Goal: Task Accomplishment & Management: Manage account settings

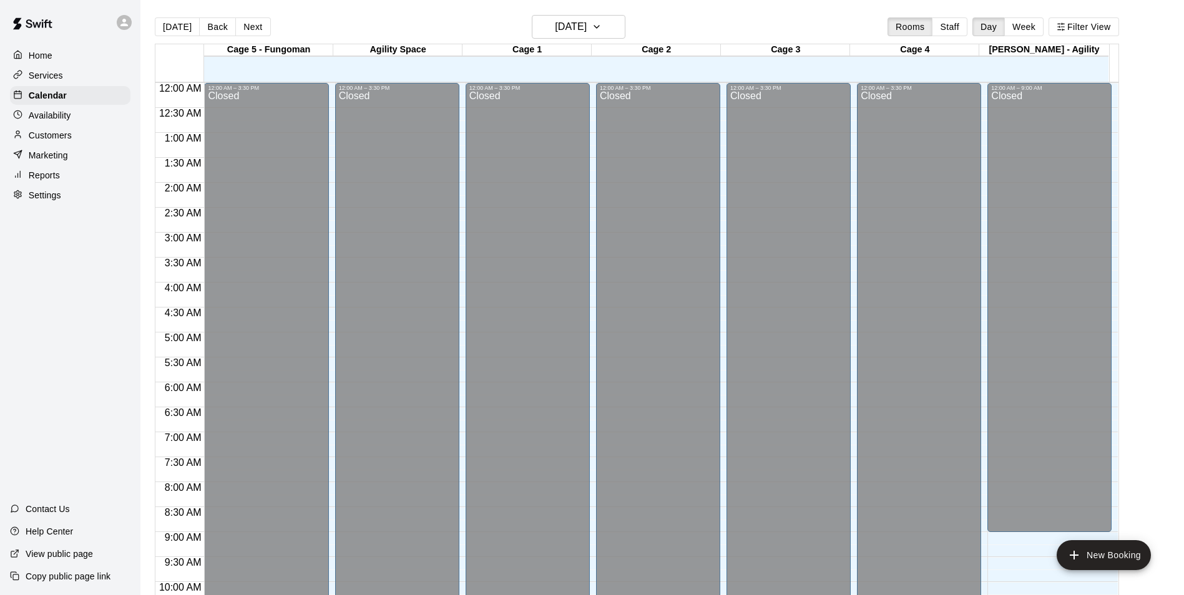
scroll to position [634, 0]
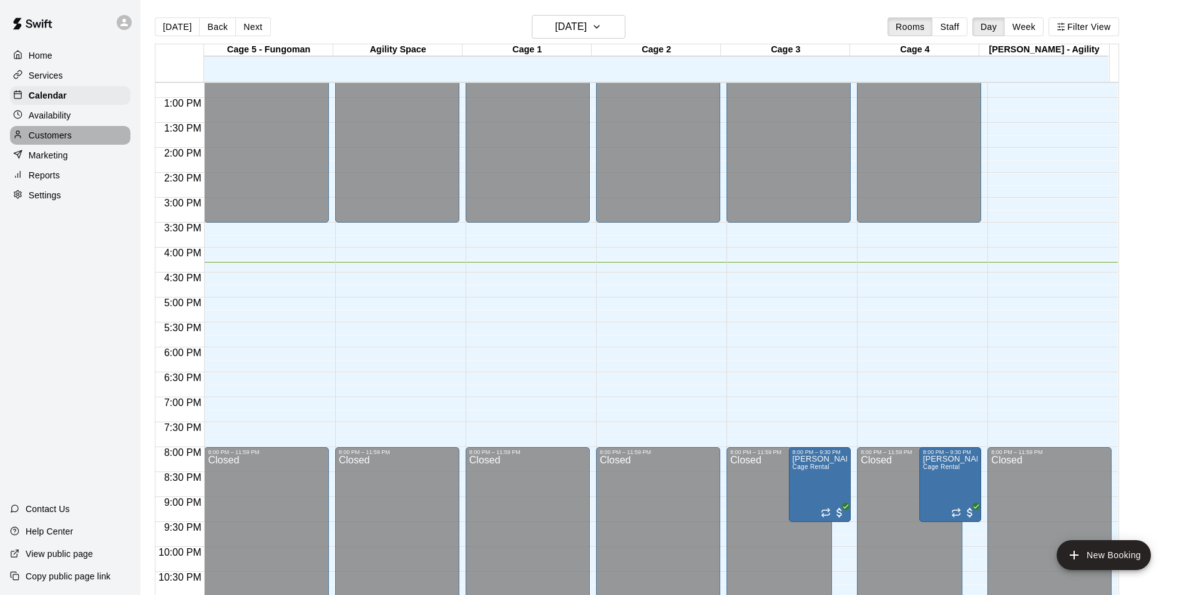
click at [81, 135] on div "Customers" at bounding box center [70, 135] width 120 height 19
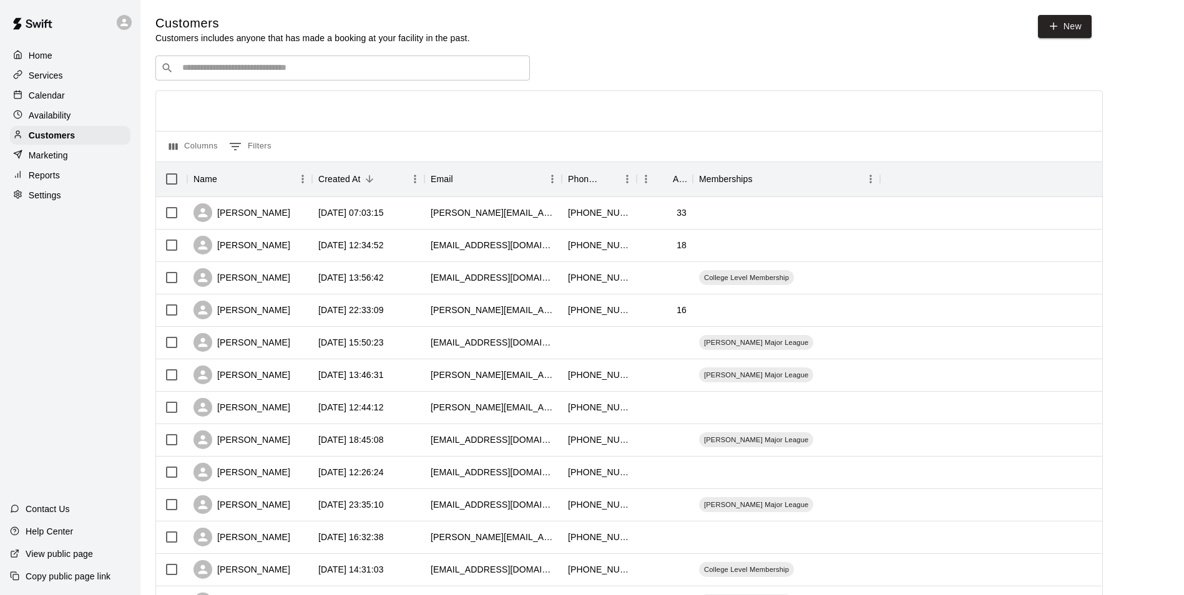
click at [304, 65] on input "Search customers by name or email" at bounding box center [351, 68] width 346 height 12
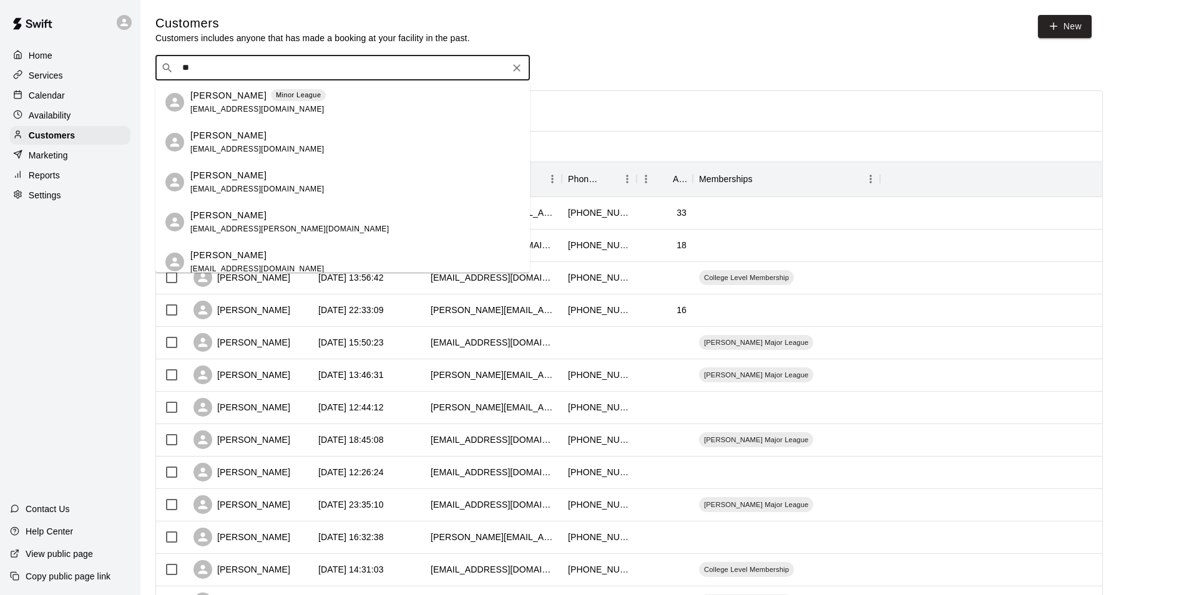
type input "*"
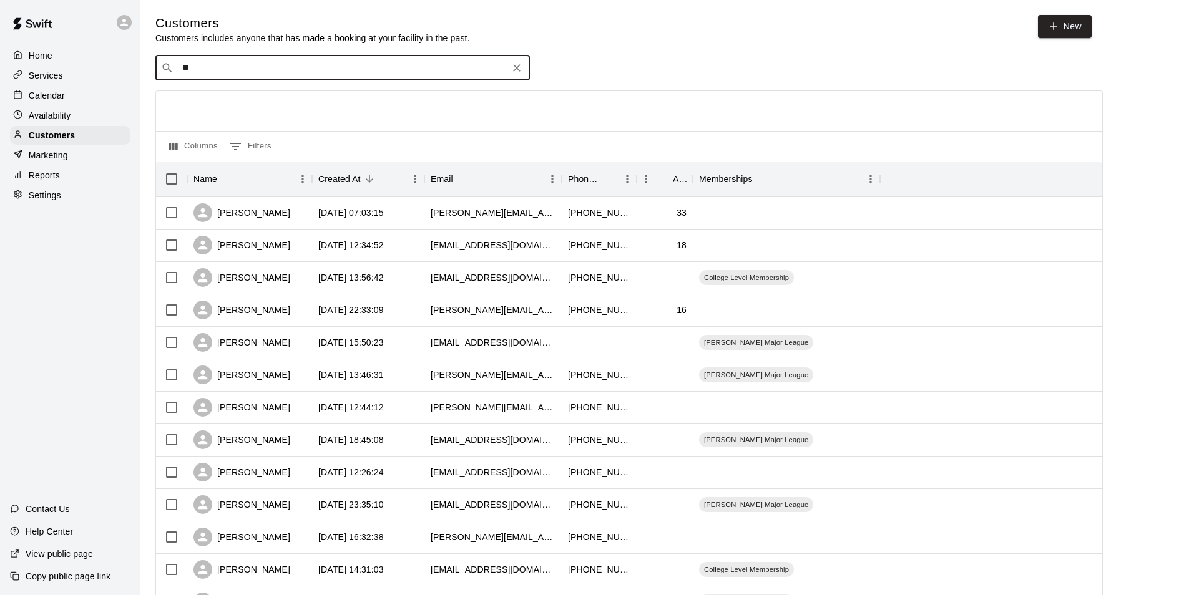
type input "*"
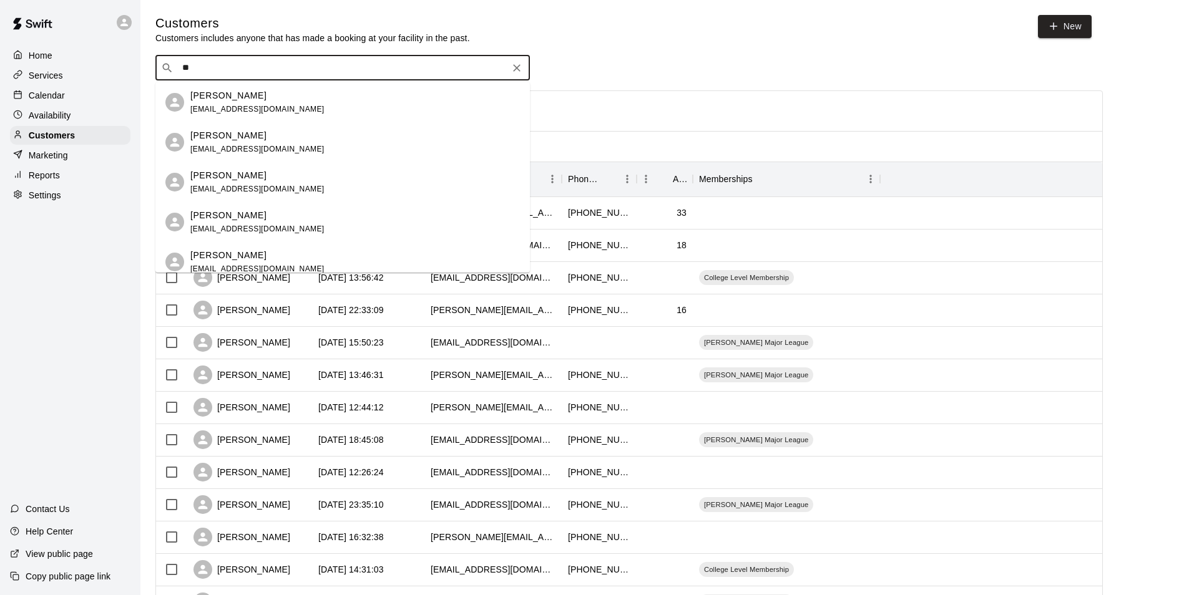
type input "*"
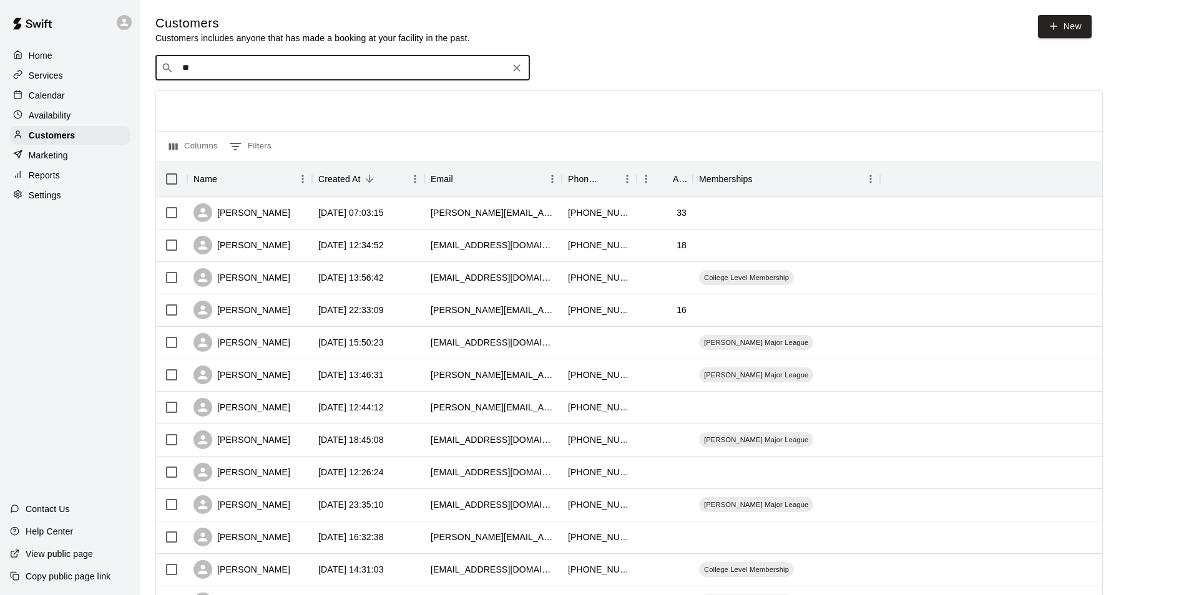
type input "*"
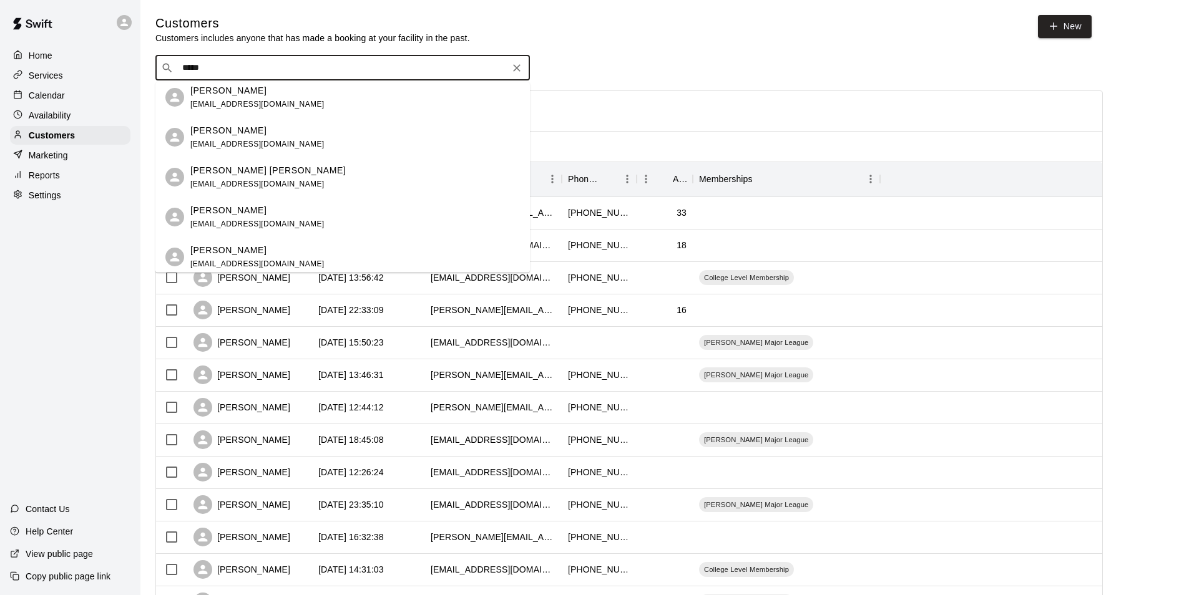
scroll to position [129, 0]
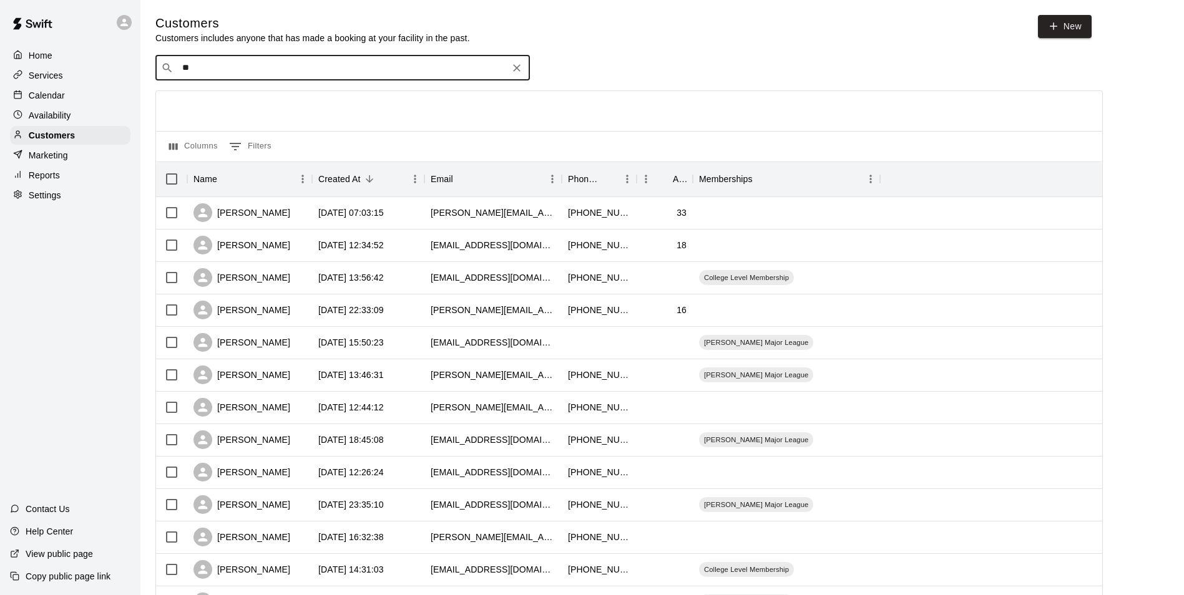
type input "*"
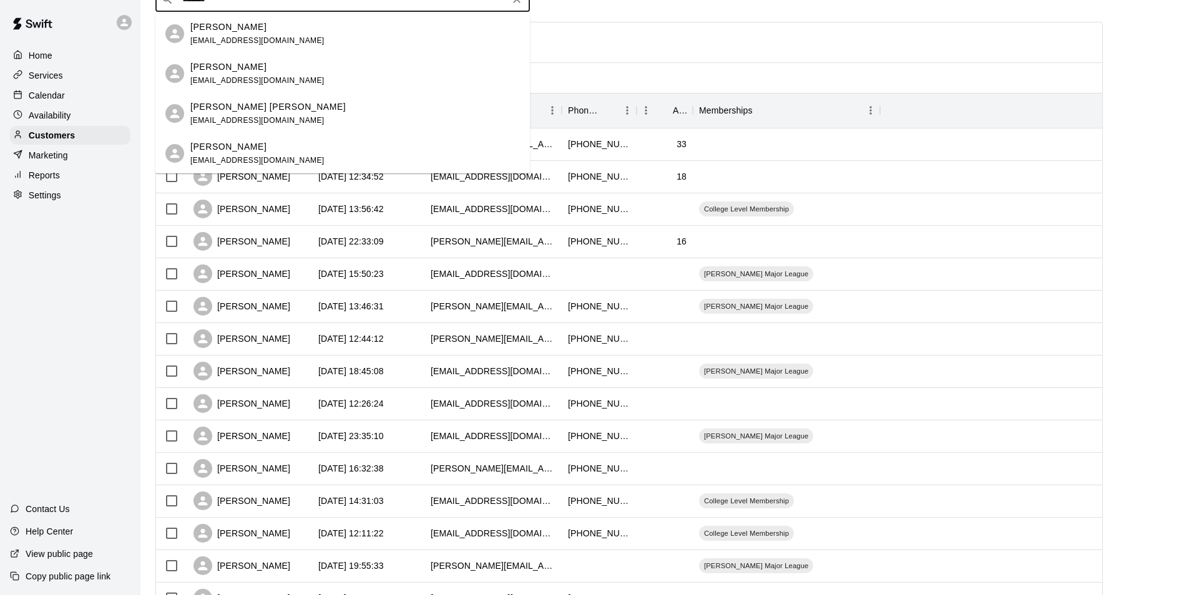
scroll to position [0, 0]
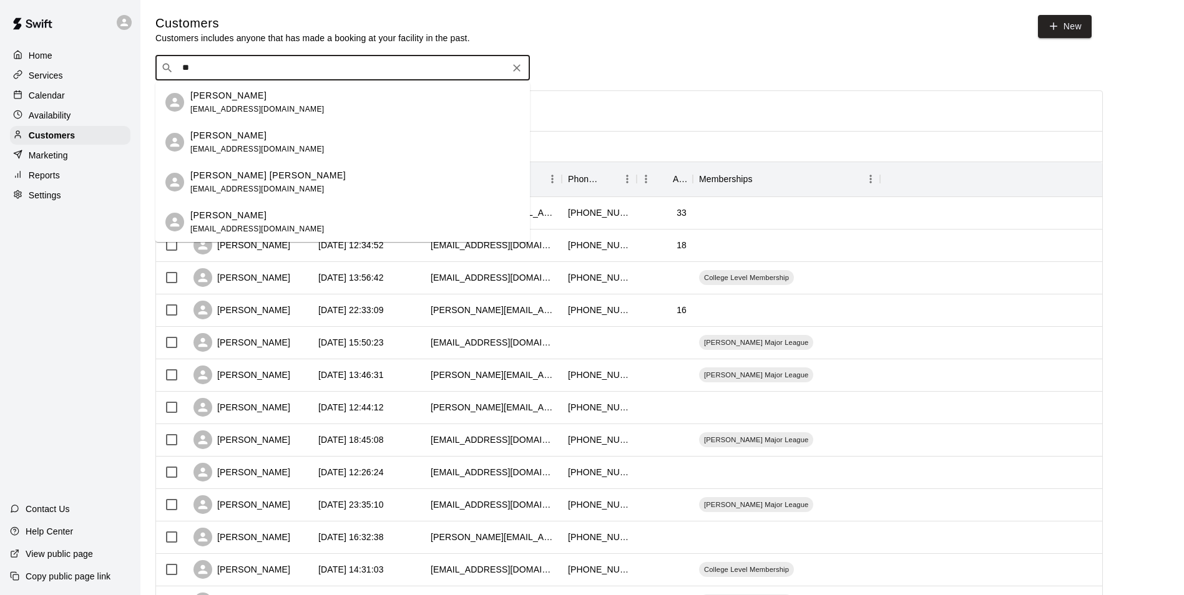
type input "*"
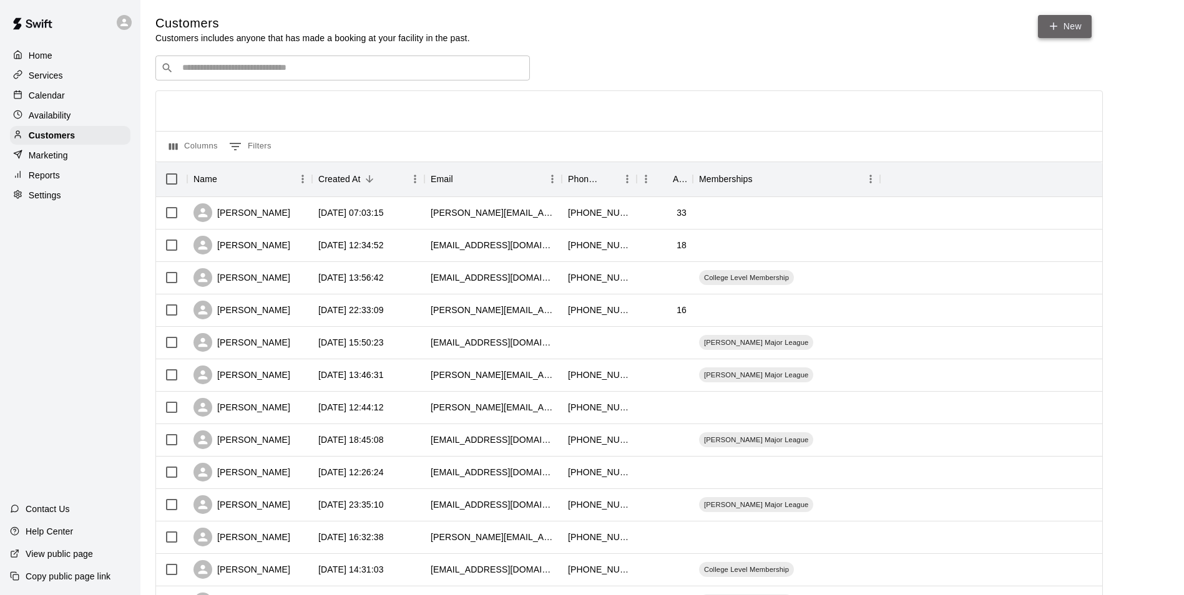
click at [1054, 22] on icon at bounding box center [1053, 26] width 11 height 11
select select "**"
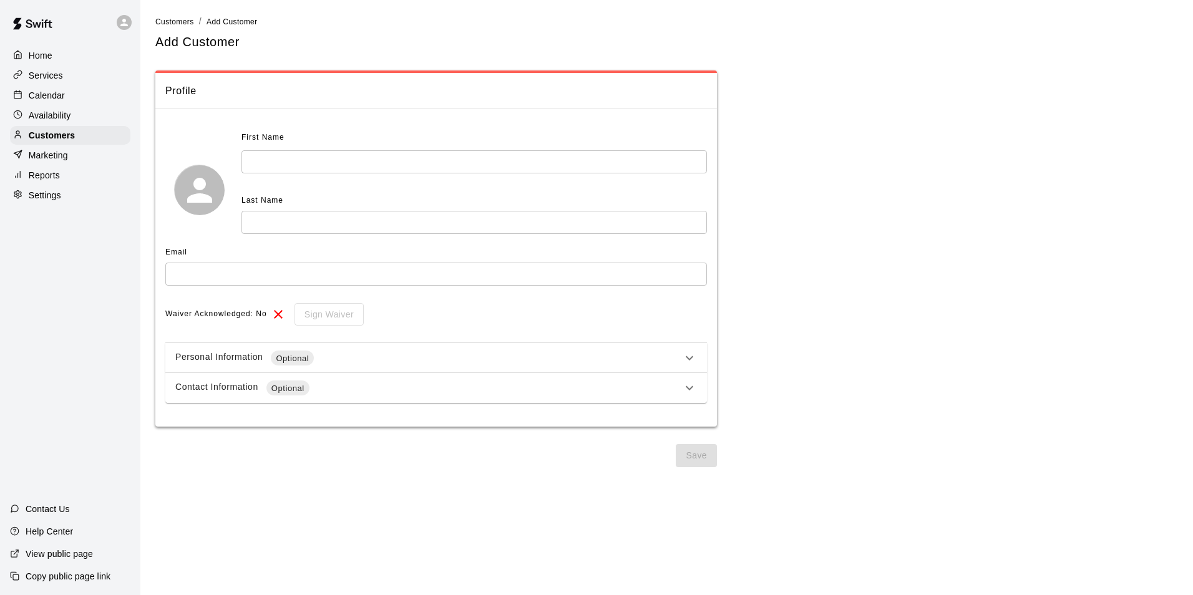
click at [244, 276] on input "text" at bounding box center [436, 274] width 542 height 23
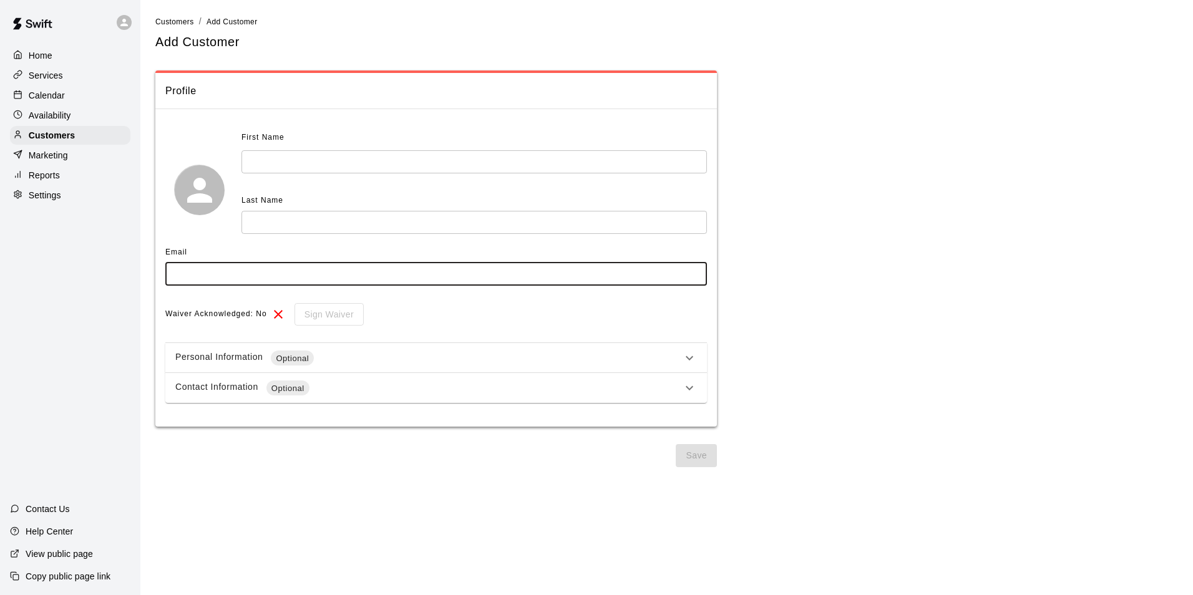
paste input "**********"
type input "**********"
click at [300, 368] on div "Personal Information Optional" at bounding box center [436, 358] width 542 height 30
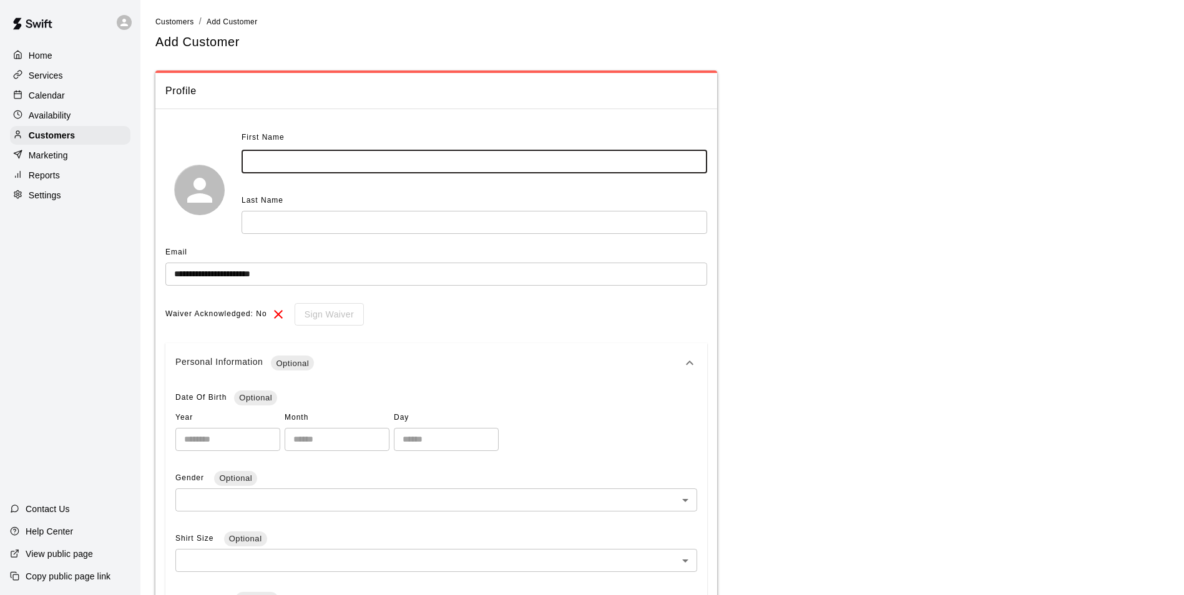
click at [312, 170] on input "text" at bounding box center [475, 161] width 466 height 23
type input "******"
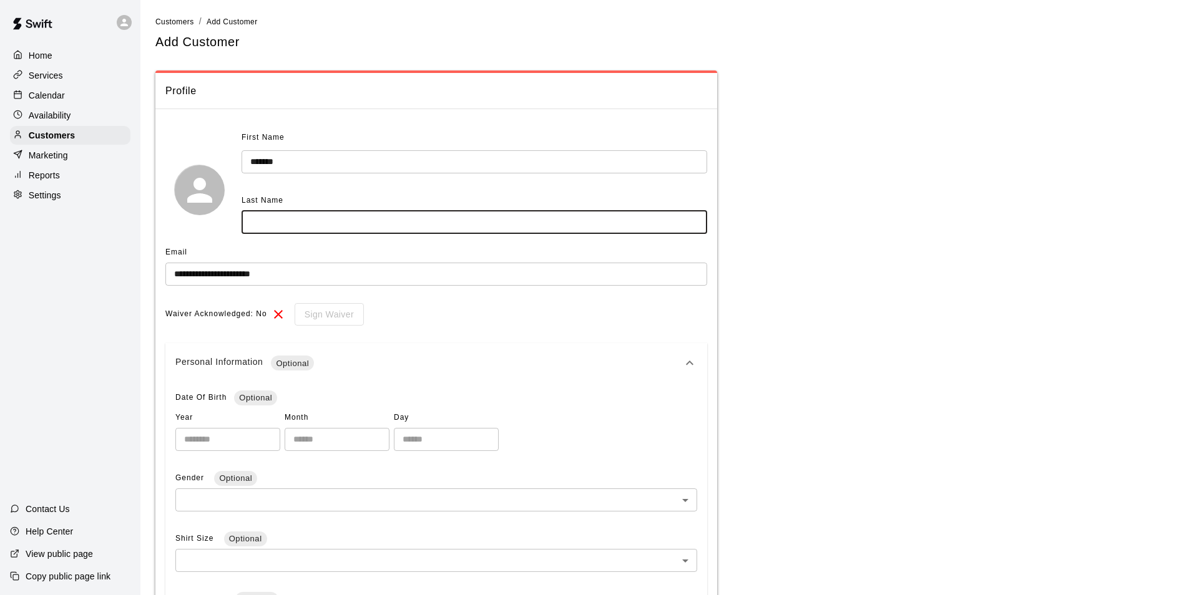
click at [289, 212] on input "text" at bounding box center [475, 222] width 466 height 23
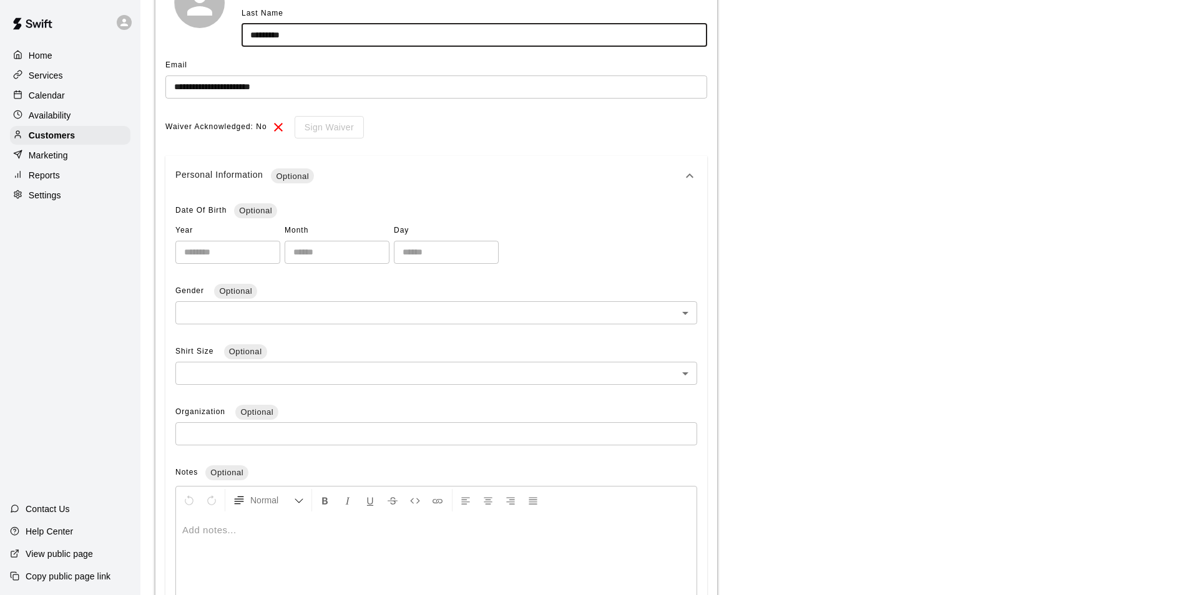
scroll to position [328, 0]
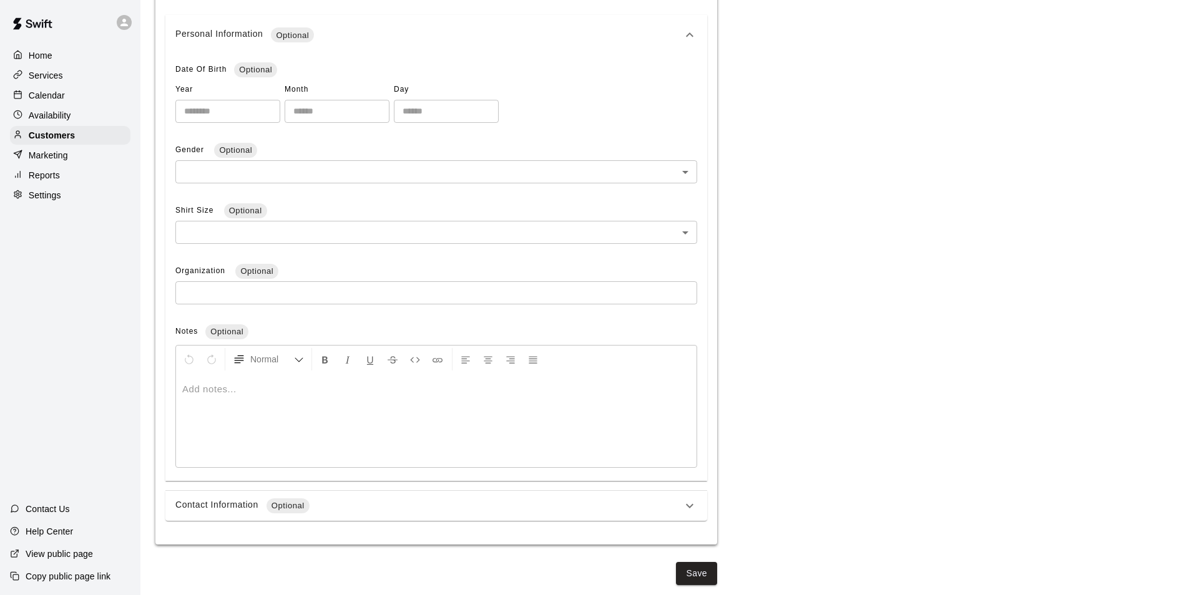
type input "*********"
click at [275, 510] on span "Optional" at bounding box center [287, 506] width 43 height 12
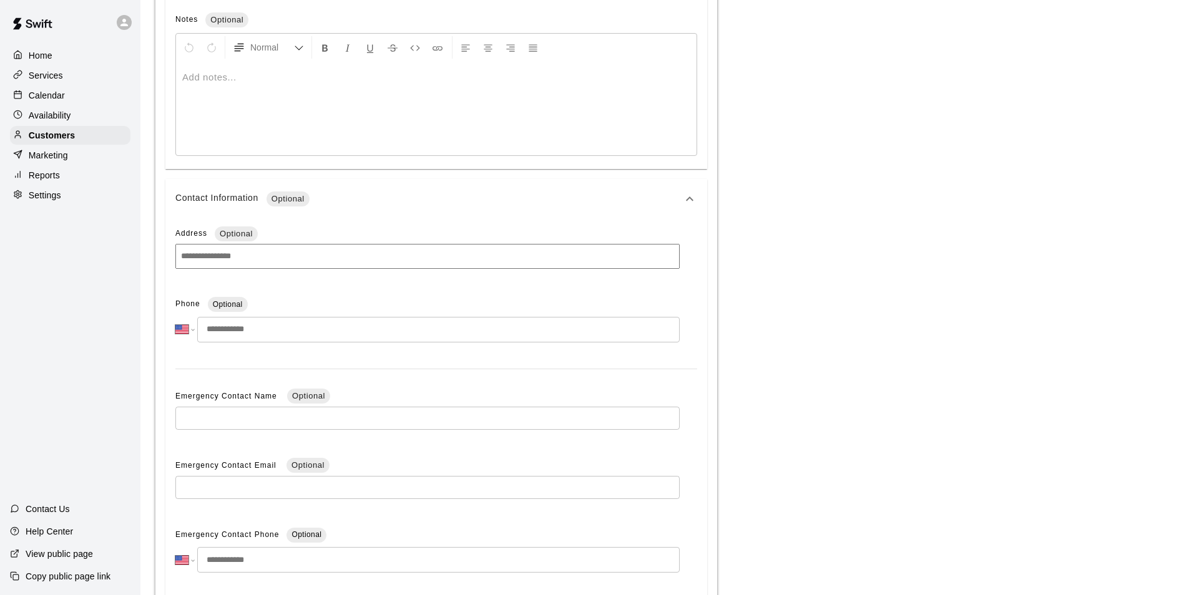
scroll to position [721, 0]
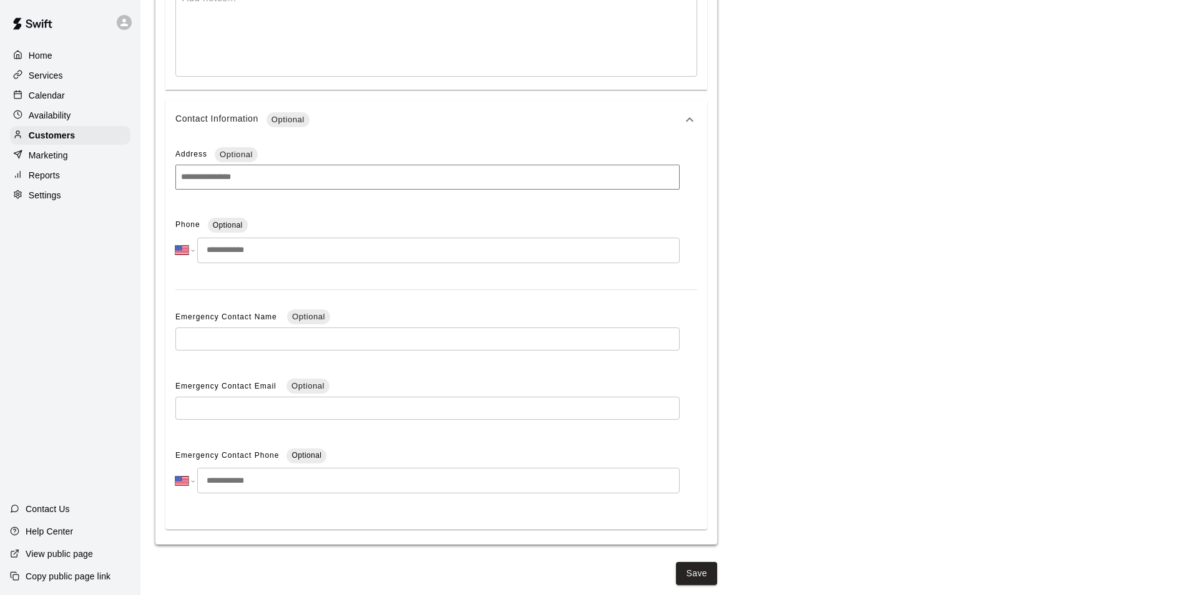
click at [215, 260] on input "tel" at bounding box center [438, 251] width 482 height 26
type input "**********"
click at [695, 573] on button "Save" at bounding box center [696, 573] width 41 height 23
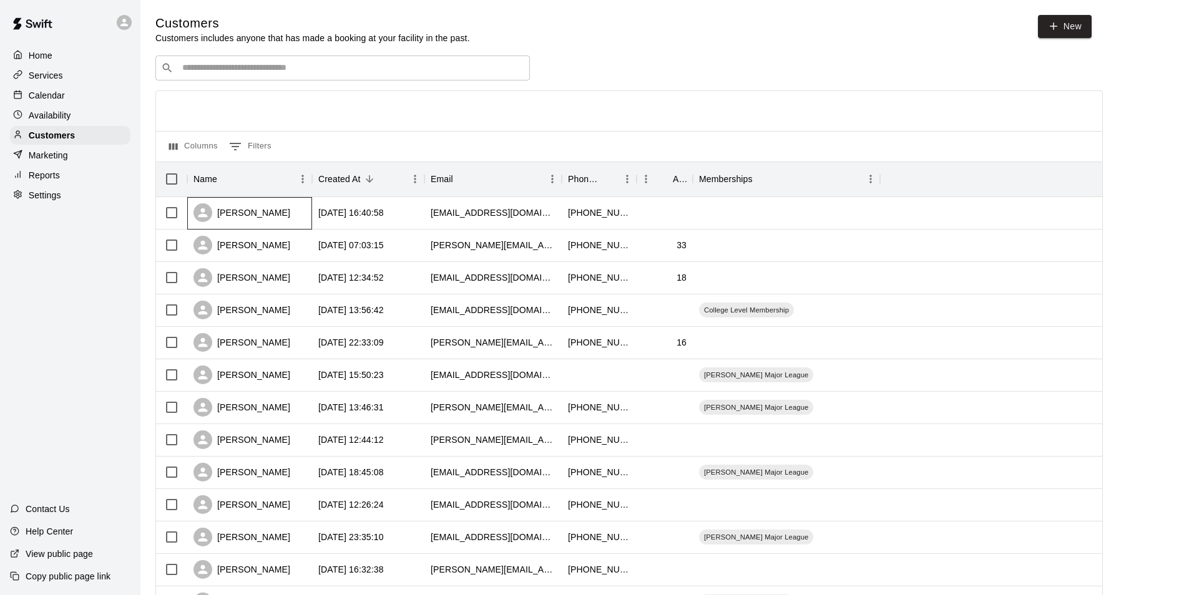
click at [248, 218] on div "[PERSON_NAME]" at bounding box center [241, 212] width 97 height 19
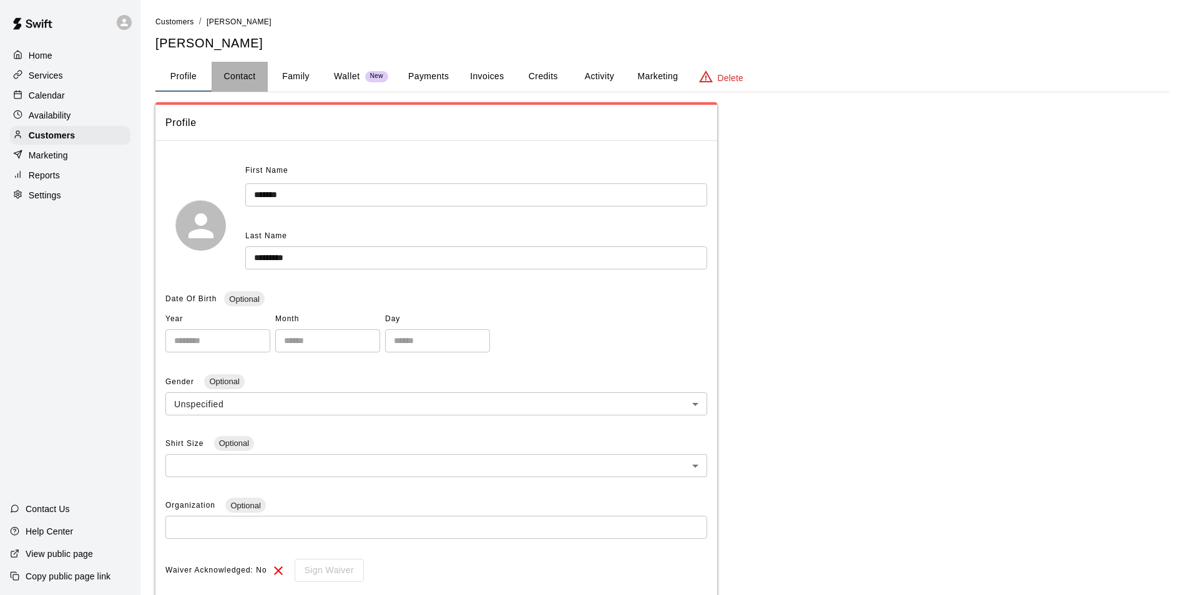
click at [256, 67] on button "Contact" at bounding box center [240, 77] width 56 height 30
select select "**"
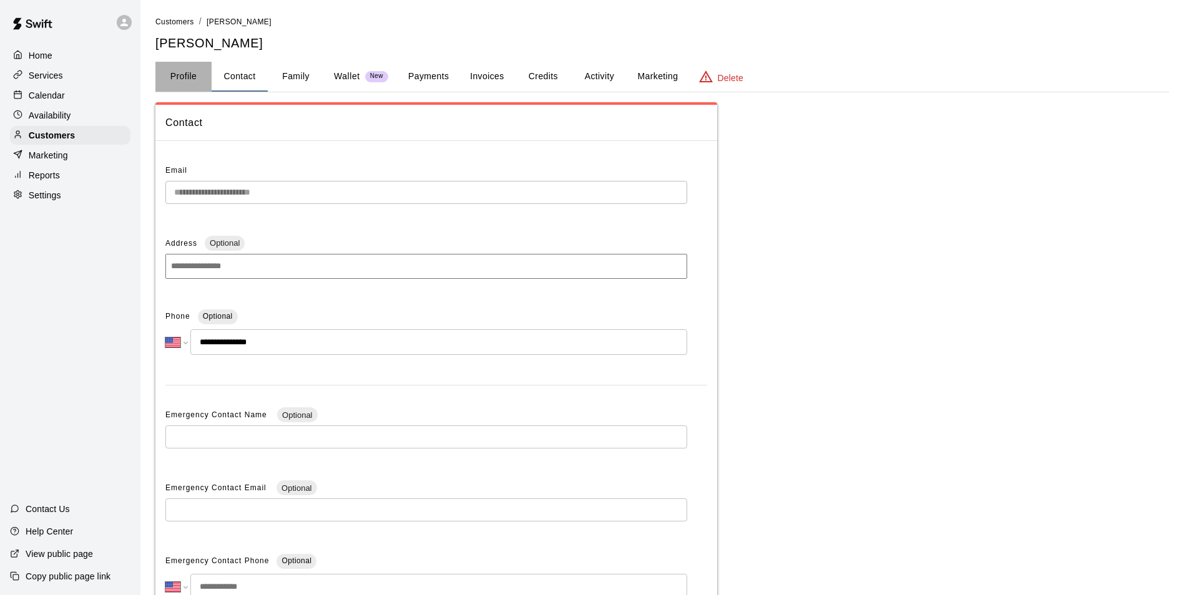
click at [182, 79] on button "Profile" at bounding box center [183, 77] width 56 height 30
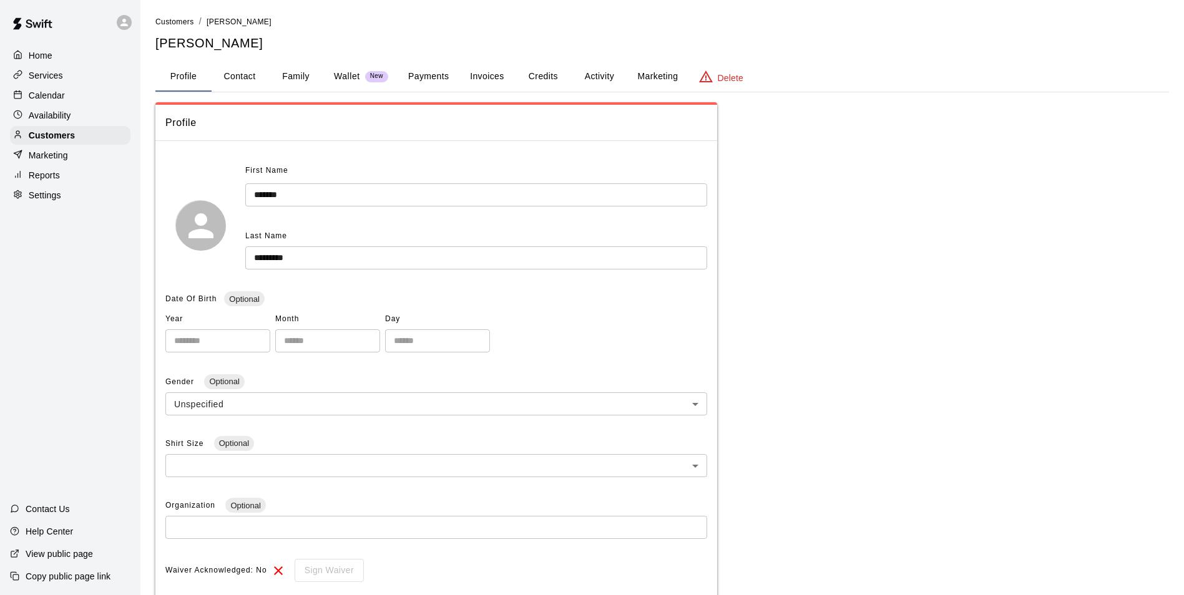
click at [258, 72] on button "Contact" at bounding box center [240, 77] width 56 height 30
select select "**"
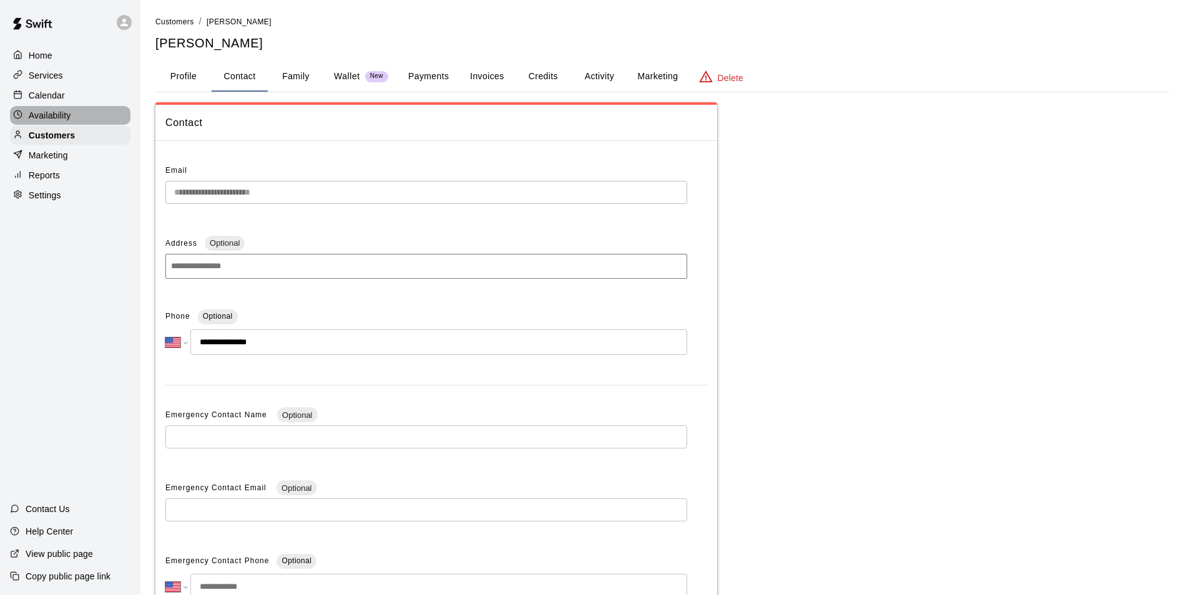
click at [96, 119] on div "Availability" at bounding box center [70, 115] width 120 height 19
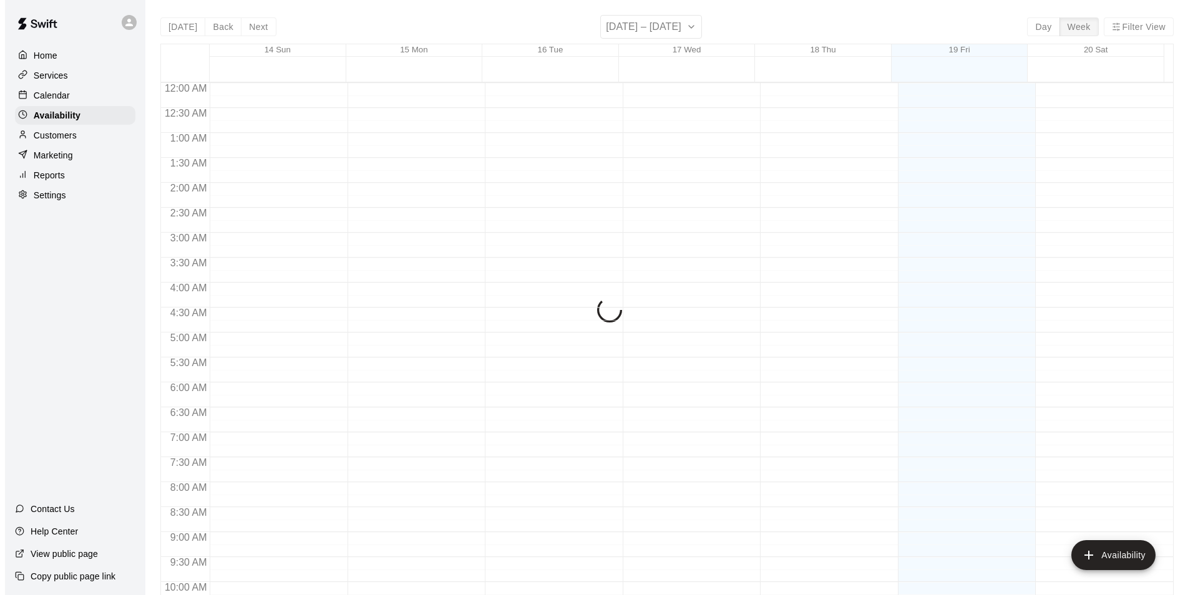
scroll to position [672, 0]
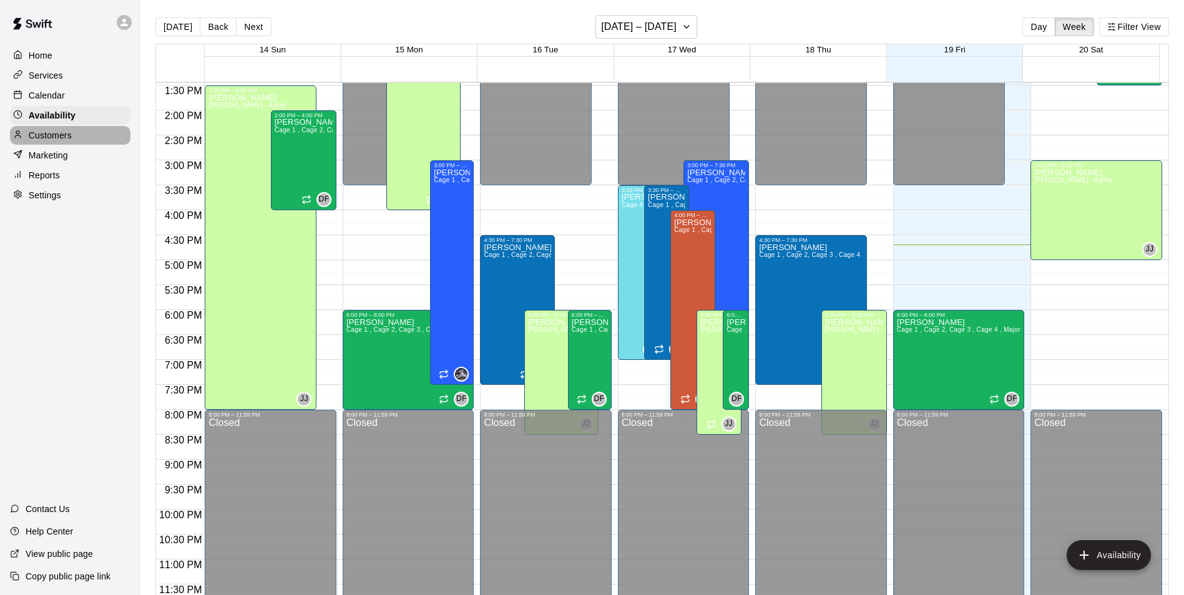
click at [92, 140] on div "Customers" at bounding box center [70, 135] width 120 height 19
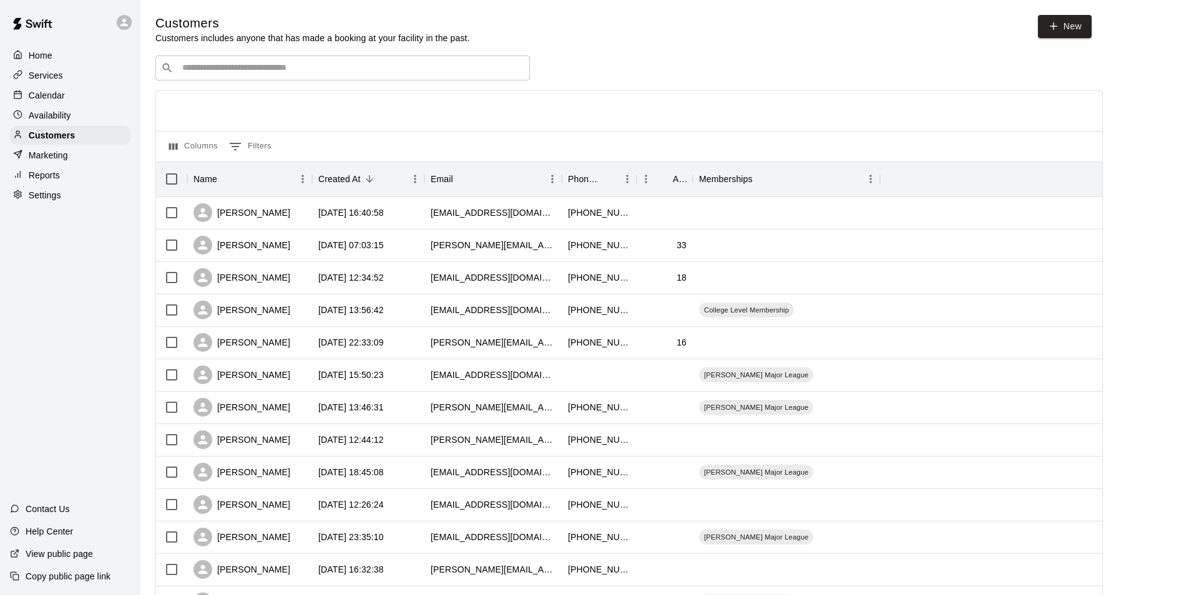
click at [309, 79] on div "​ ​" at bounding box center [342, 68] width 374 height 25
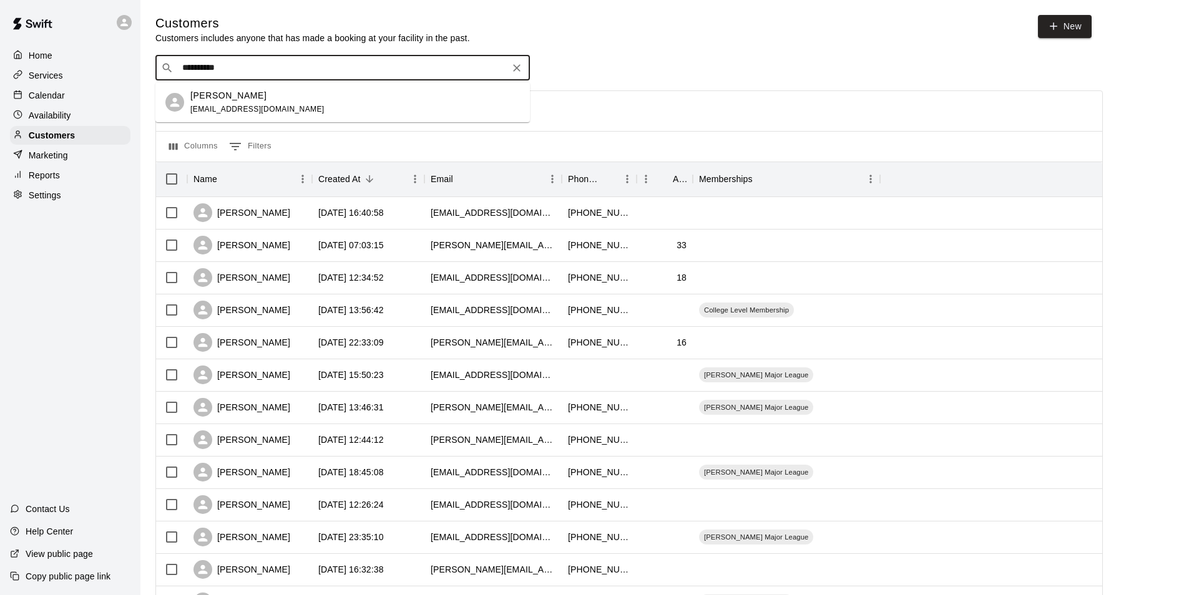
type input "**********"
click at [288, 109] on span "[EMAIL_ADDRESS][DOMAIN_NAME]" at bounding box center [257, 109] width 134 height 9
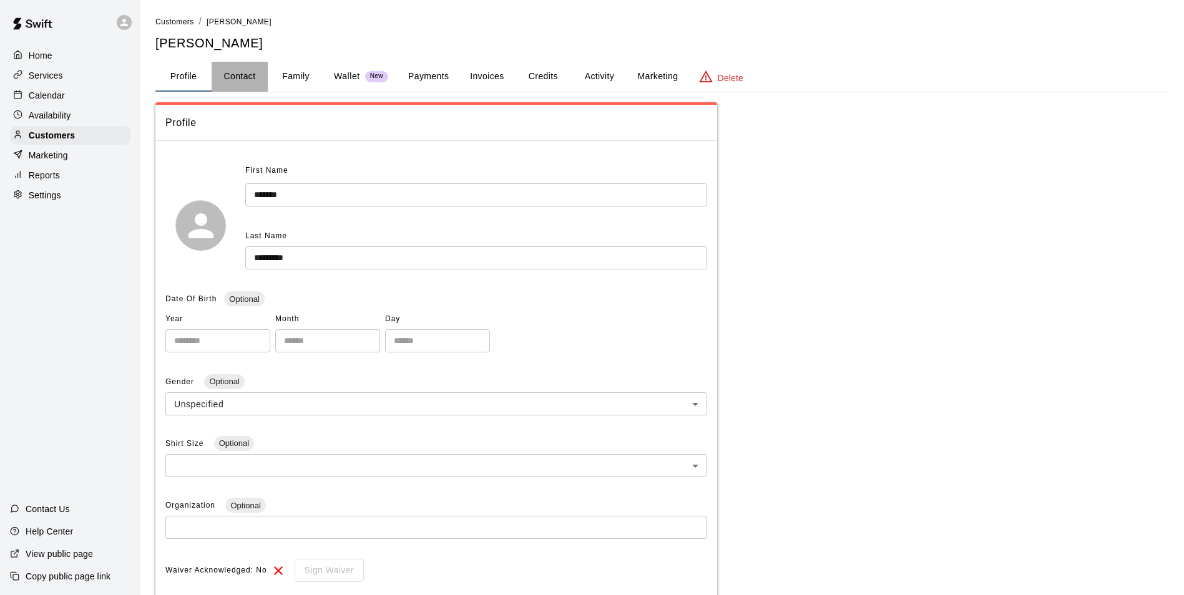
click at [224, 81] on button "Contact" at bounding box center [240, 77] width 56 height 30
select select "**"
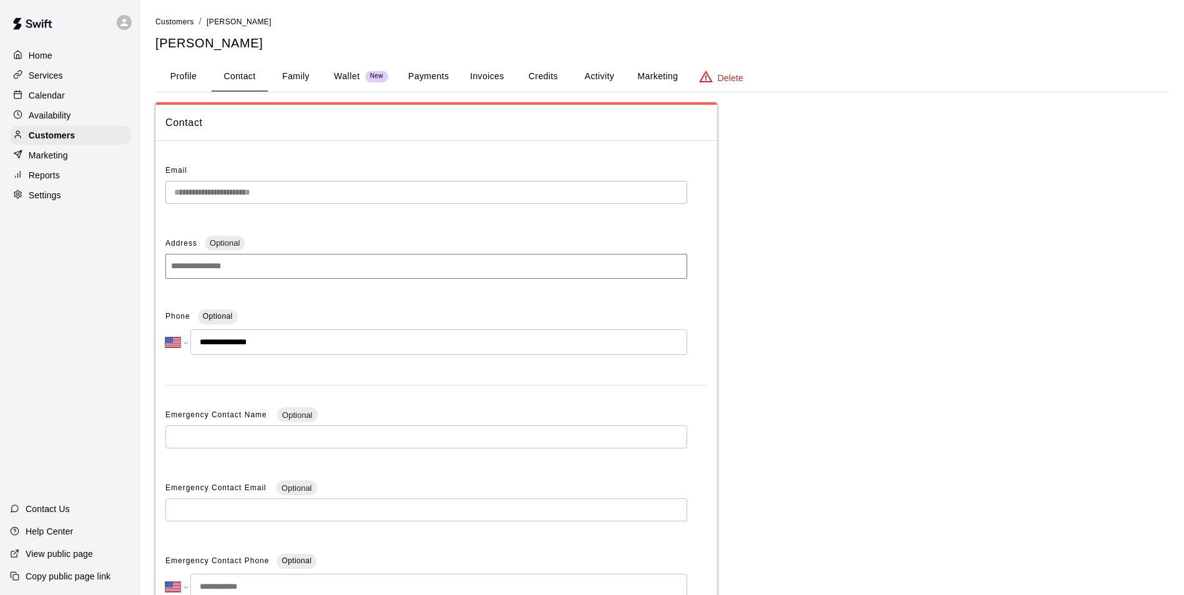
click at [419, 77] on button "Payments" at bounding box center [428, 77] width 61 height 30
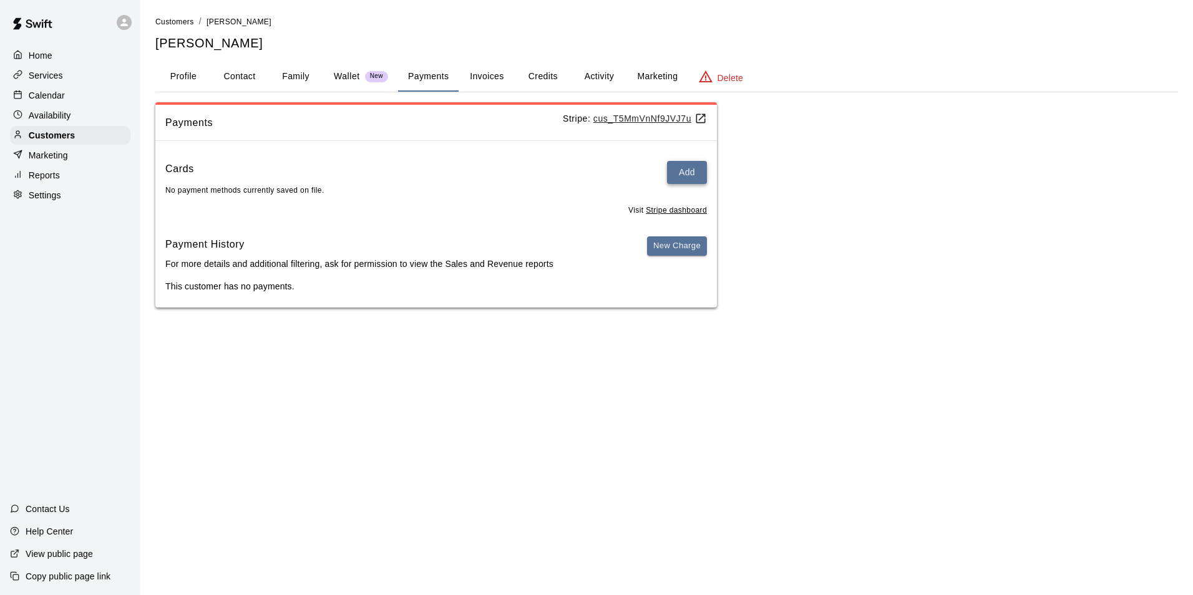
click at [681, 177] on button "Add" at bounding box center [687, 172] width 40 height 23
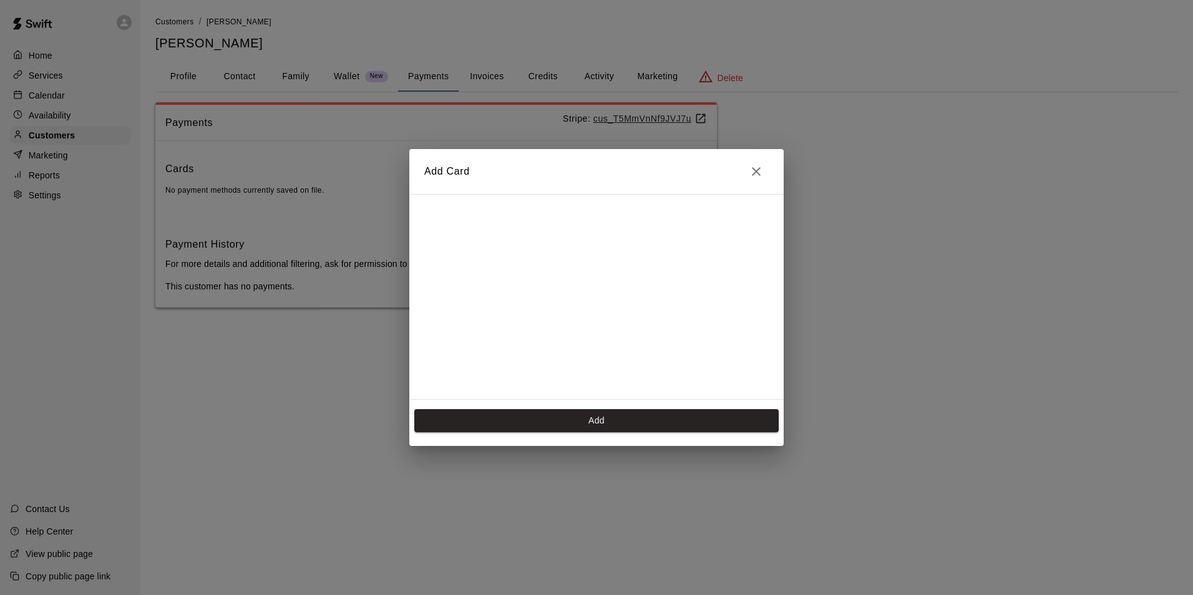
scroll to position [176, 0]
click at [625, 425] on button "Add" at bounding box center [596, 420] width 364 height 23
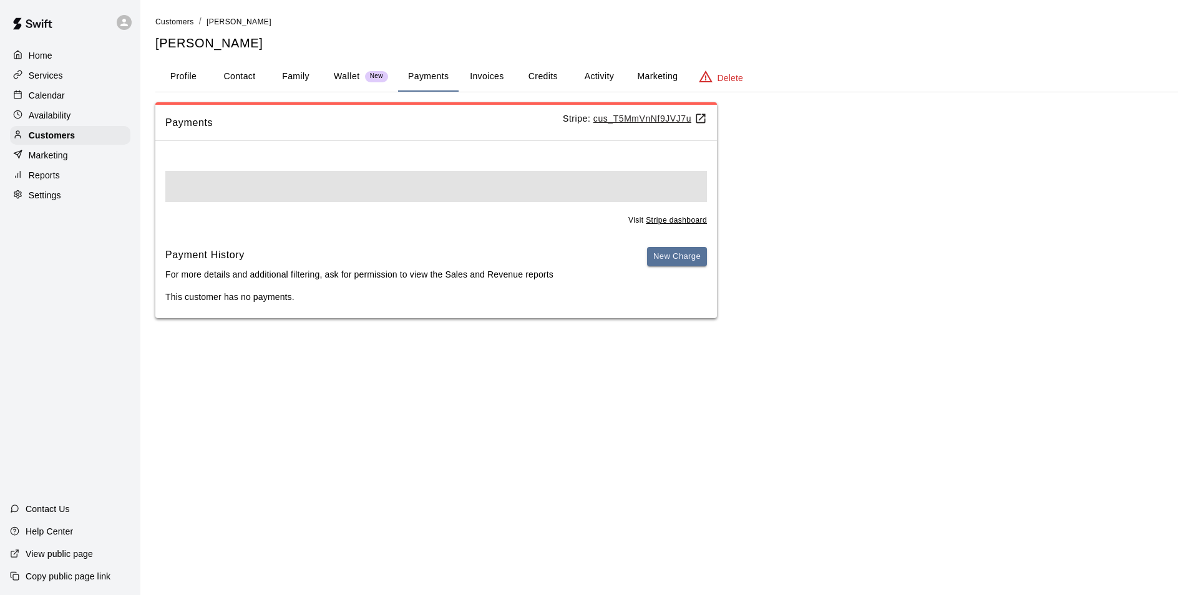
scroll to position [0, 0]
click at [544, 77] on button "Credits" at bounding box center [543, 77] width 56 height 30
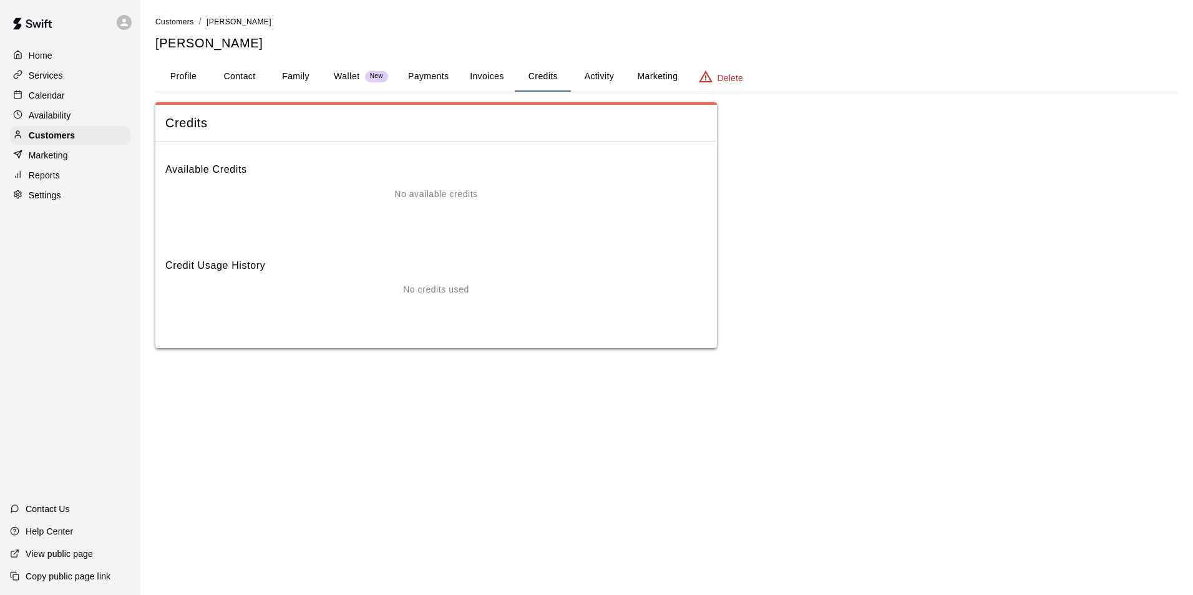
click at [404, 80] on button "Payments" at bounding box center [428, 77] width 61 height 30
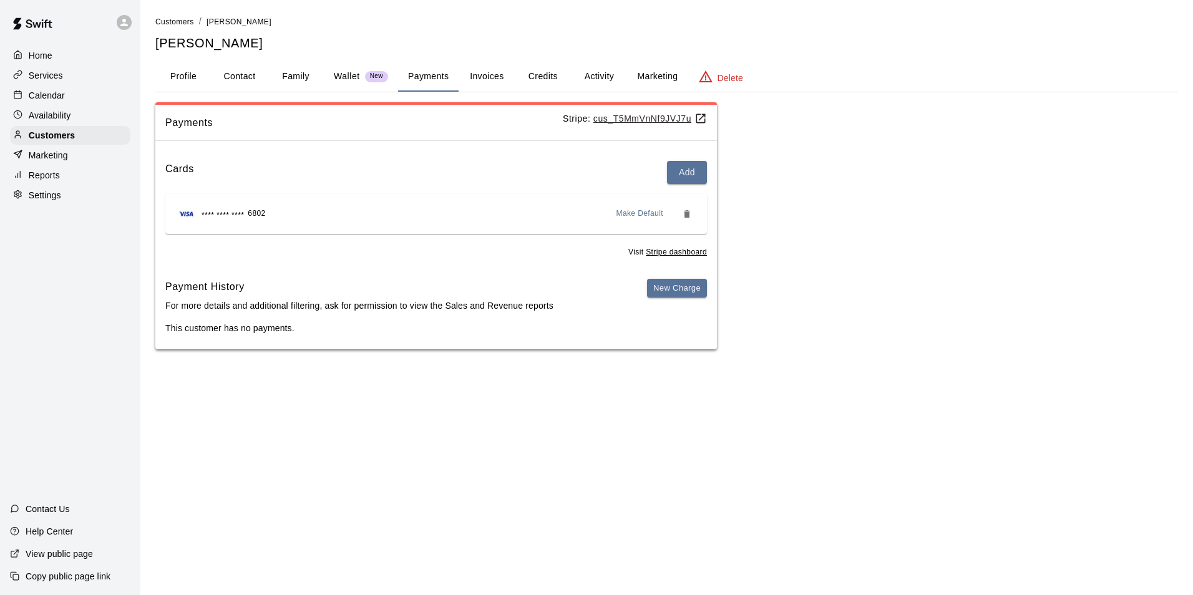
click at [530, 67] on button "Credits" at bounding box center [543, 77] width 56 height 30
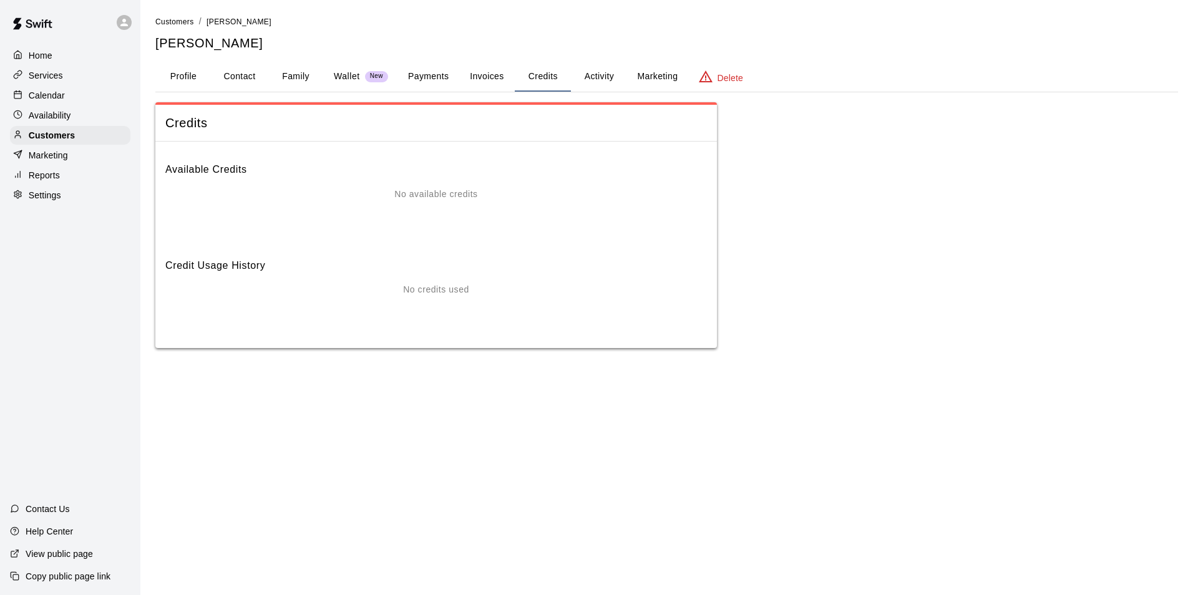
click at [582, 52] on div "Customers / [PERSON_NAME] [PERSON_NAME] Profile Contact Family Wallet New Payme…" at bounding box center [666, 181] width 1023 height 333
click at [598, 81] on button "Activity" at bounding box center [599, 77] width 56 height 30
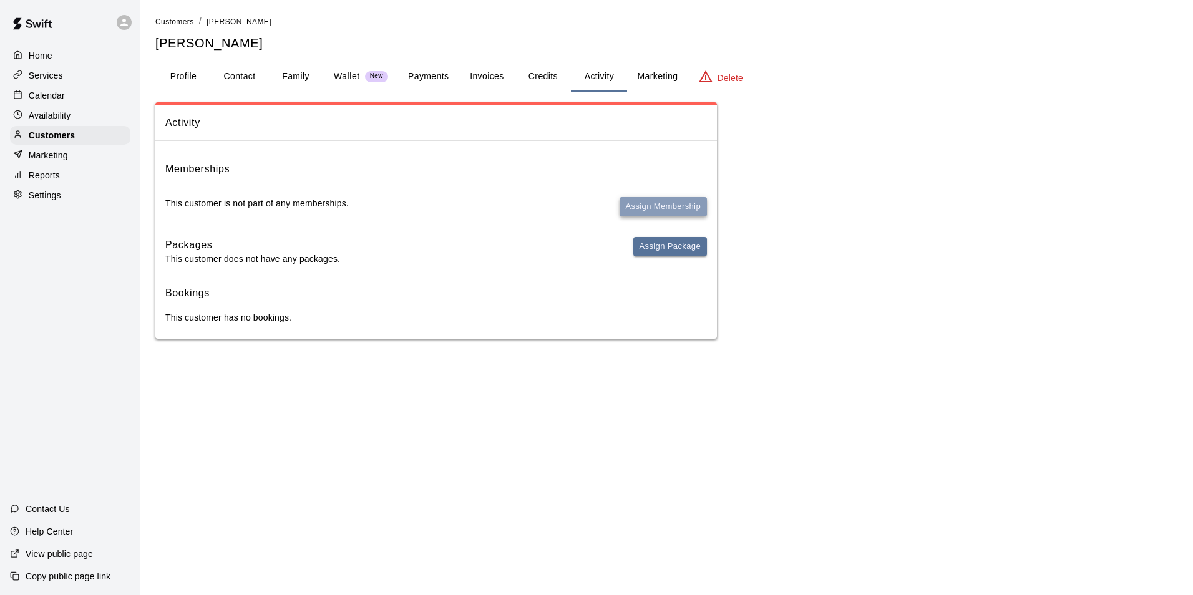
click at [666, 198] on button "Assign Membership" at bounding box center [663, 206] width 87 height 19
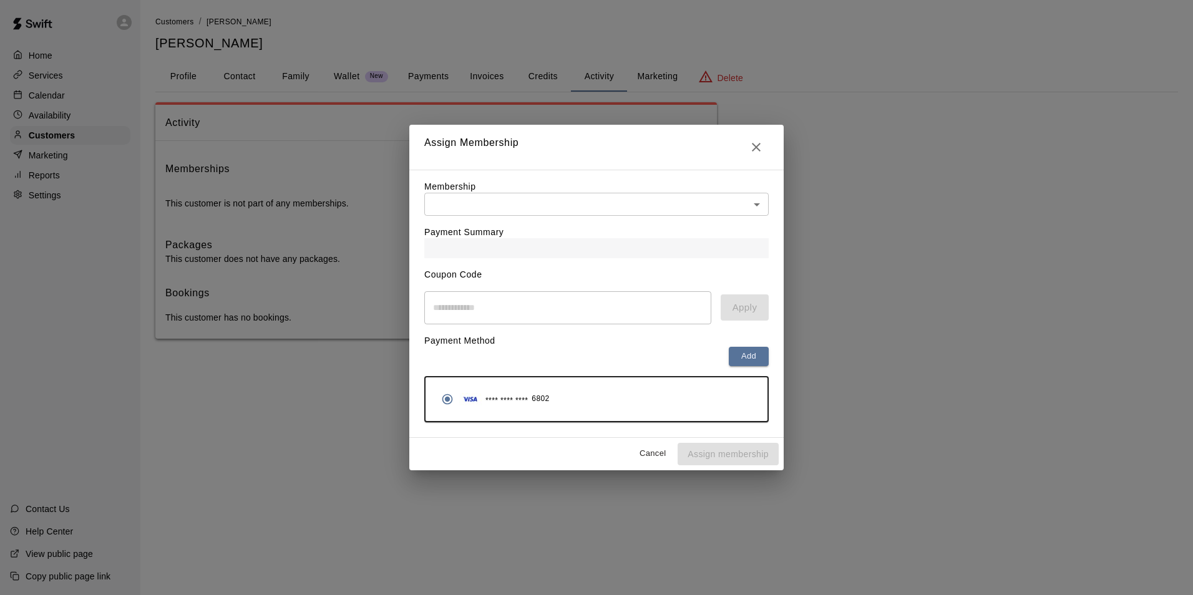
click at [578, 217] on div "Payment Summary" at bounding box center [596, 237] width 344 height 42
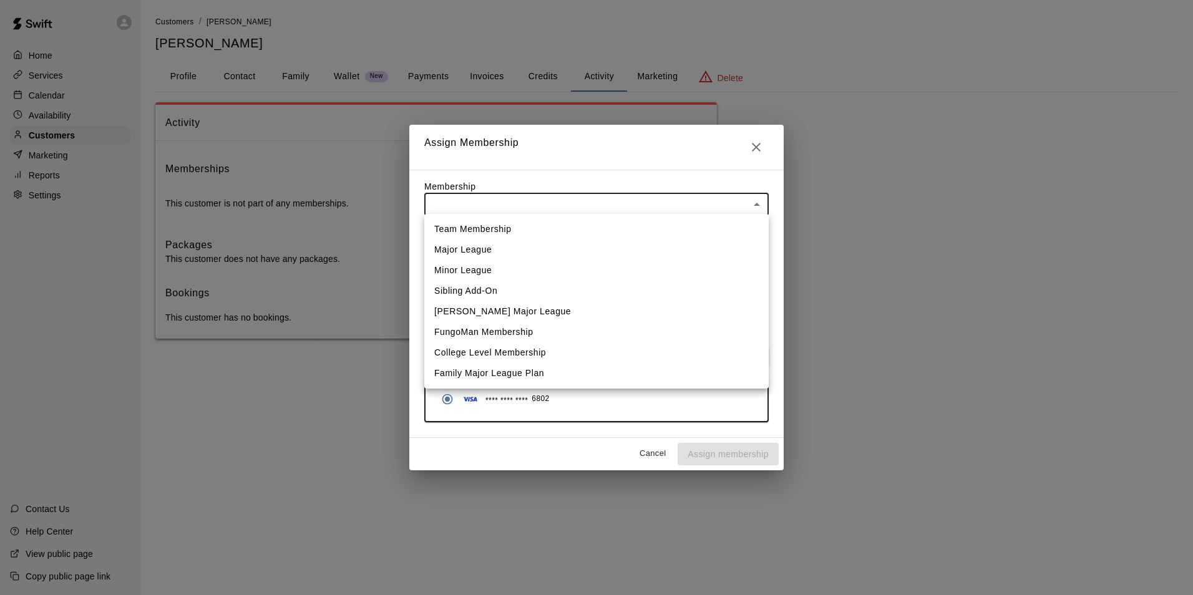
click at [575, 206] on body "Home Services Calendar Availability Customers Marketing Reports Settings Contac…" at bounding box center [596, 182] width 1193 height 364
click at [518, 356] on li "College Level Membership" at bounding box center [596, 353] width 344 height 21
type input "**********"
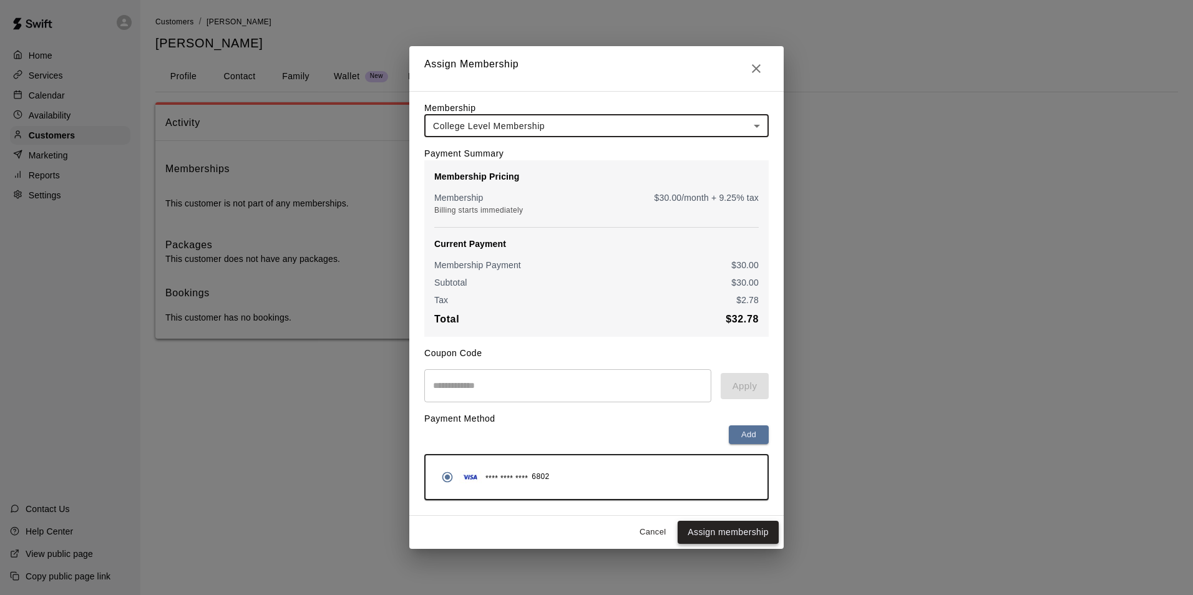
click at [721, 542] on button "Assign membership" at bounding box center [728, 532] width 101 height 23
